Goal: Navigation & Orientation: Understand site structure

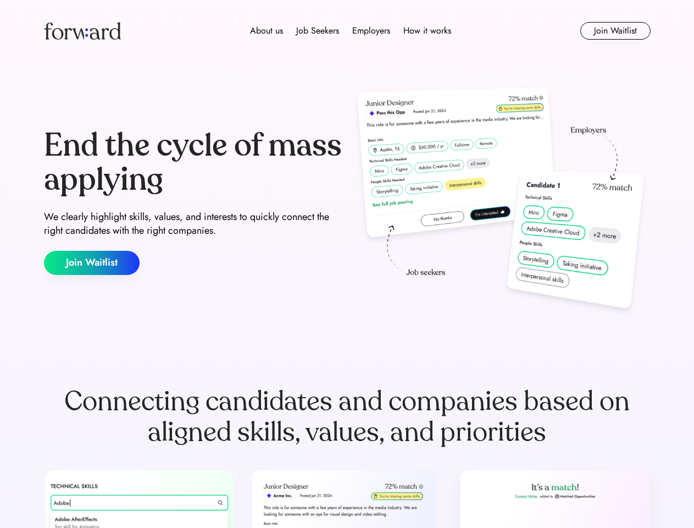
click at [347, 264] on div "End the cycle of mass applying We clearly highlight skills, values, and interes…" at bounding box center [347, 202] width 607 height 236
click at [348, 31] on div "About us Job Seekers Employers How it works" at bounding box center [350, 30] width 433 height 13
click at [82, 31] on img at bounding box center [82, 31] width 77 height 18
click at [351, 31] on div "About us Job Seekers Employers How it works" at bounding box center [350, 30] width 433 height 13
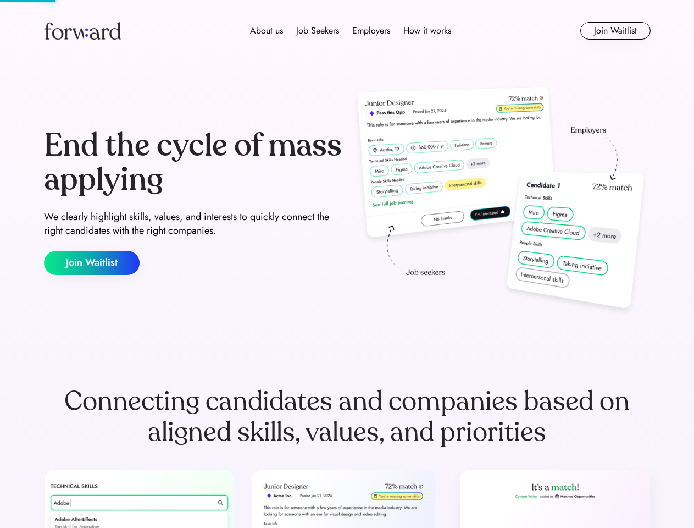
click at [267, 31] on div "About us" at bounding box center [266, 30] width 33 height 13
click at [318, 31] on div "Job Seekers" at bounding box center [317, 30] width 43 height 13
click at [371, 31] on div "Employers" at bounding box center [371, 30] width 38 height 13
click at [427, 31] on div "How it works" at bounding box center [428, 30] width 48 height 13
